Goal: Navigation & Orientation: Find specific page/section

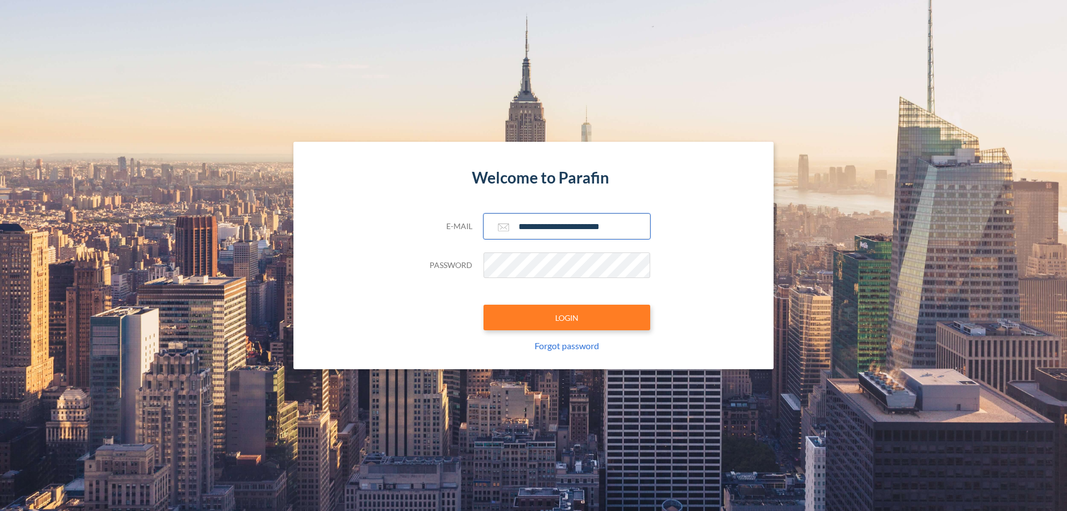
type input "**********"
click at [567, 317] on button "LOGIN" at bounding box center [566, 318] width 167 height 26
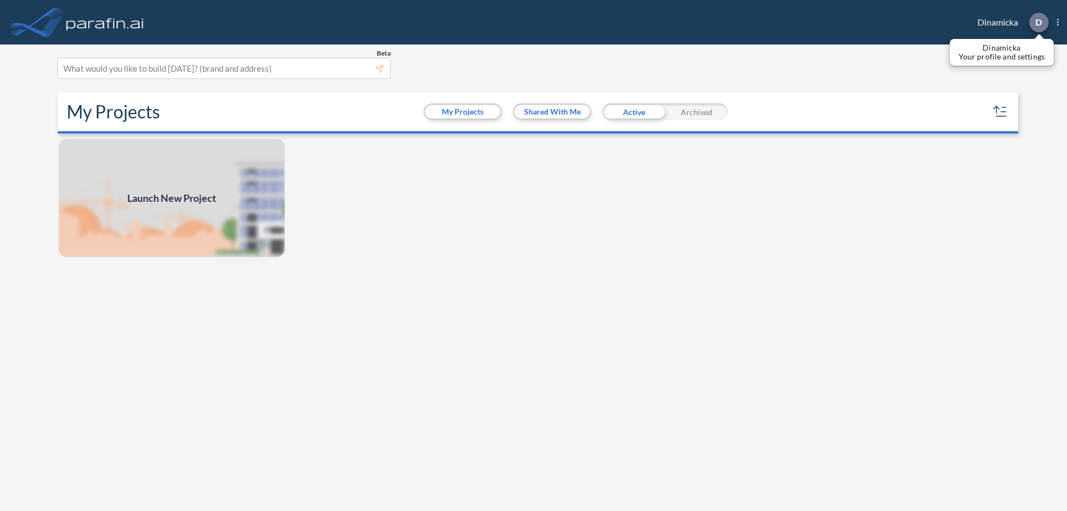
click at [1038, 22] on p "D" at bounding box center [1038, 22] width 7 height 10
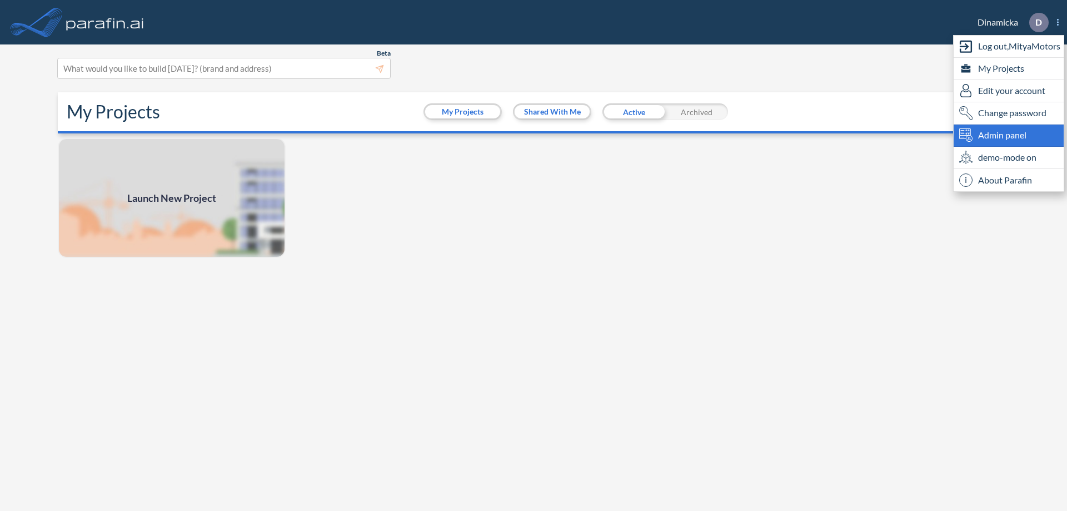
click at [1009, 135] on span "Admin panel" at bounding box center [1002, 134] width 48 height 13
